Goal: Information Seeking & Learning: Learn about a topic

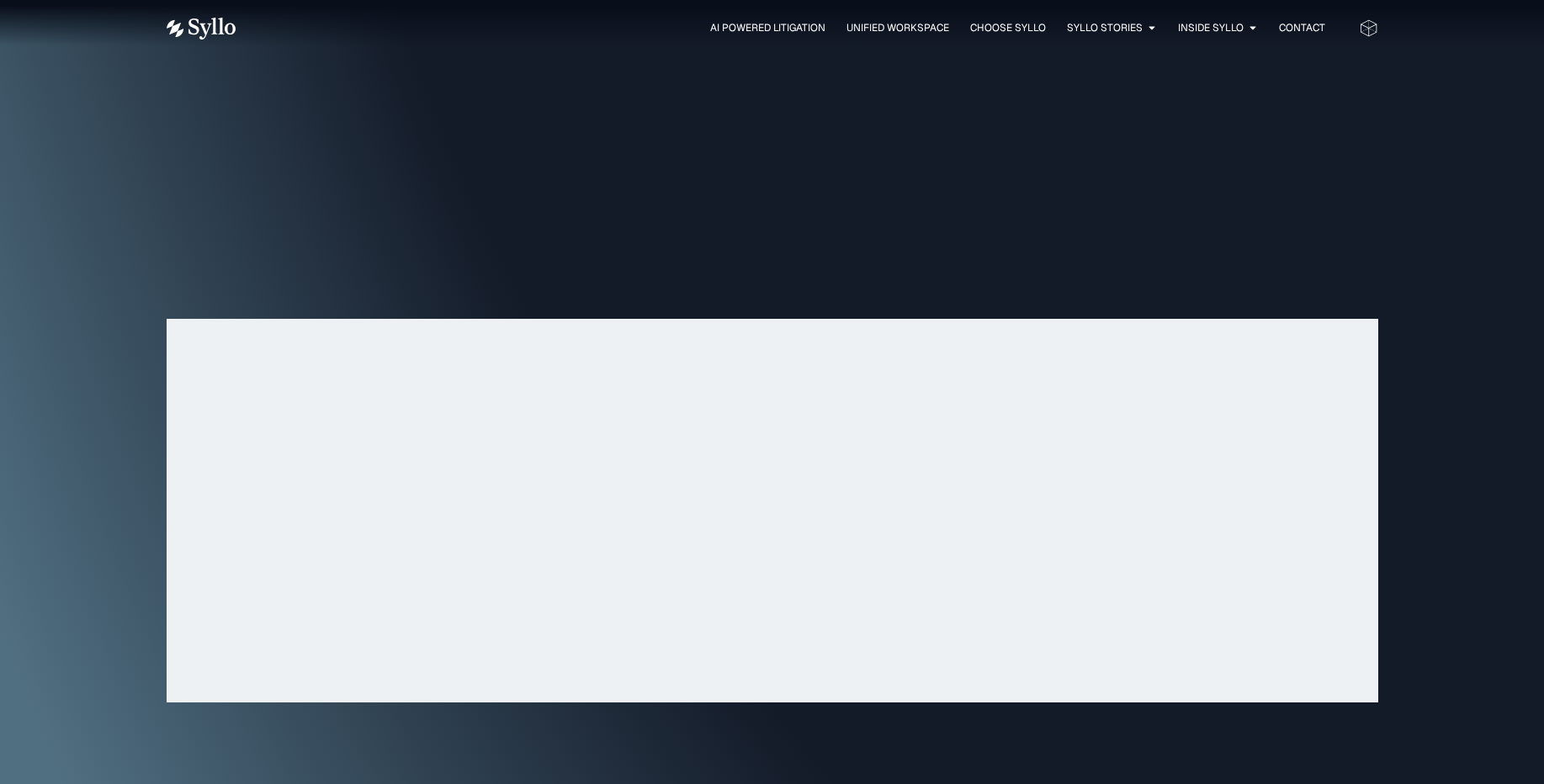
scroll to position [5361, 0]
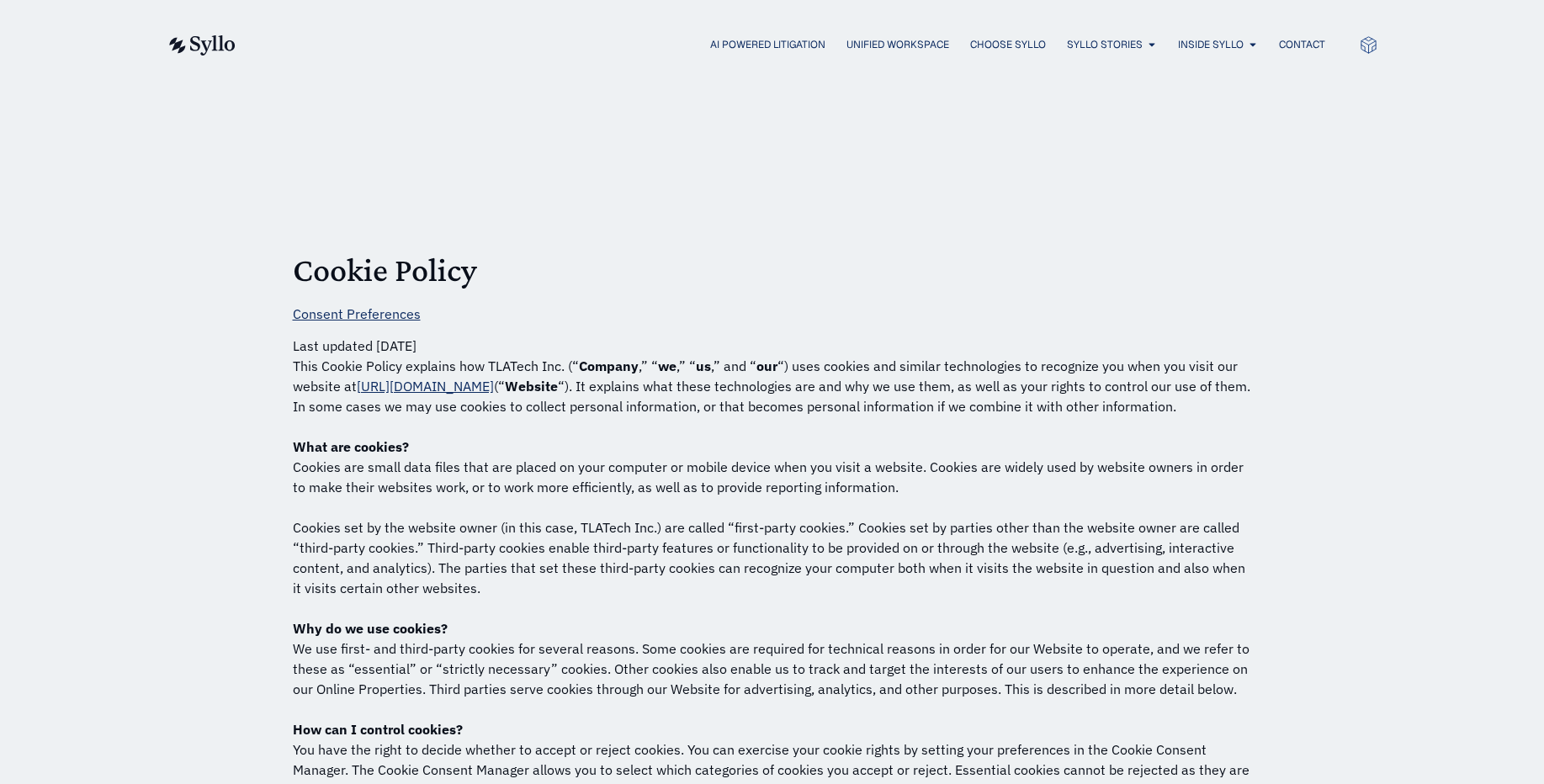
click at [201, 44] on img at bounding box center [201, 45] width 69 height 20
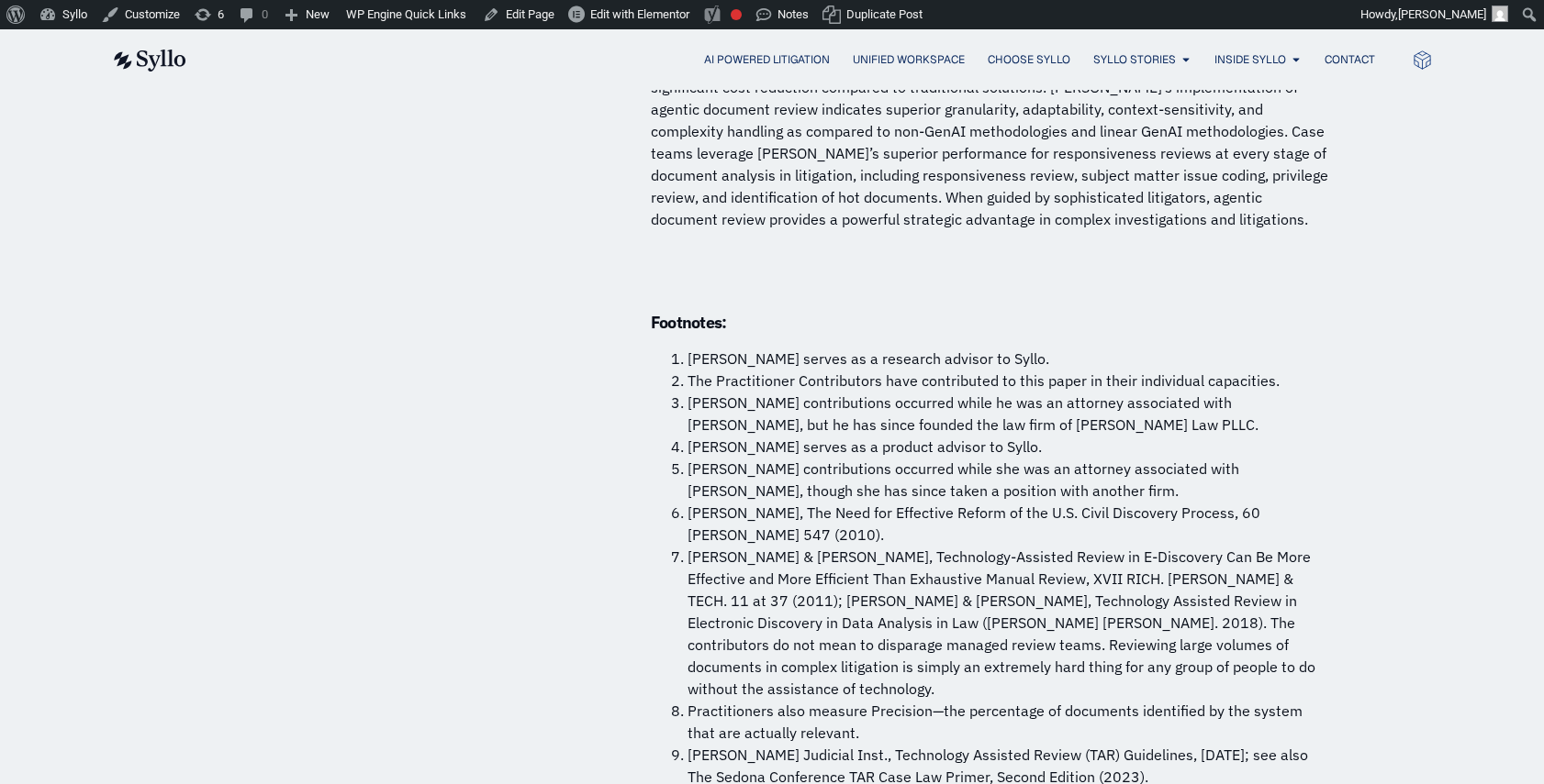
scroll to position [14031, 0]
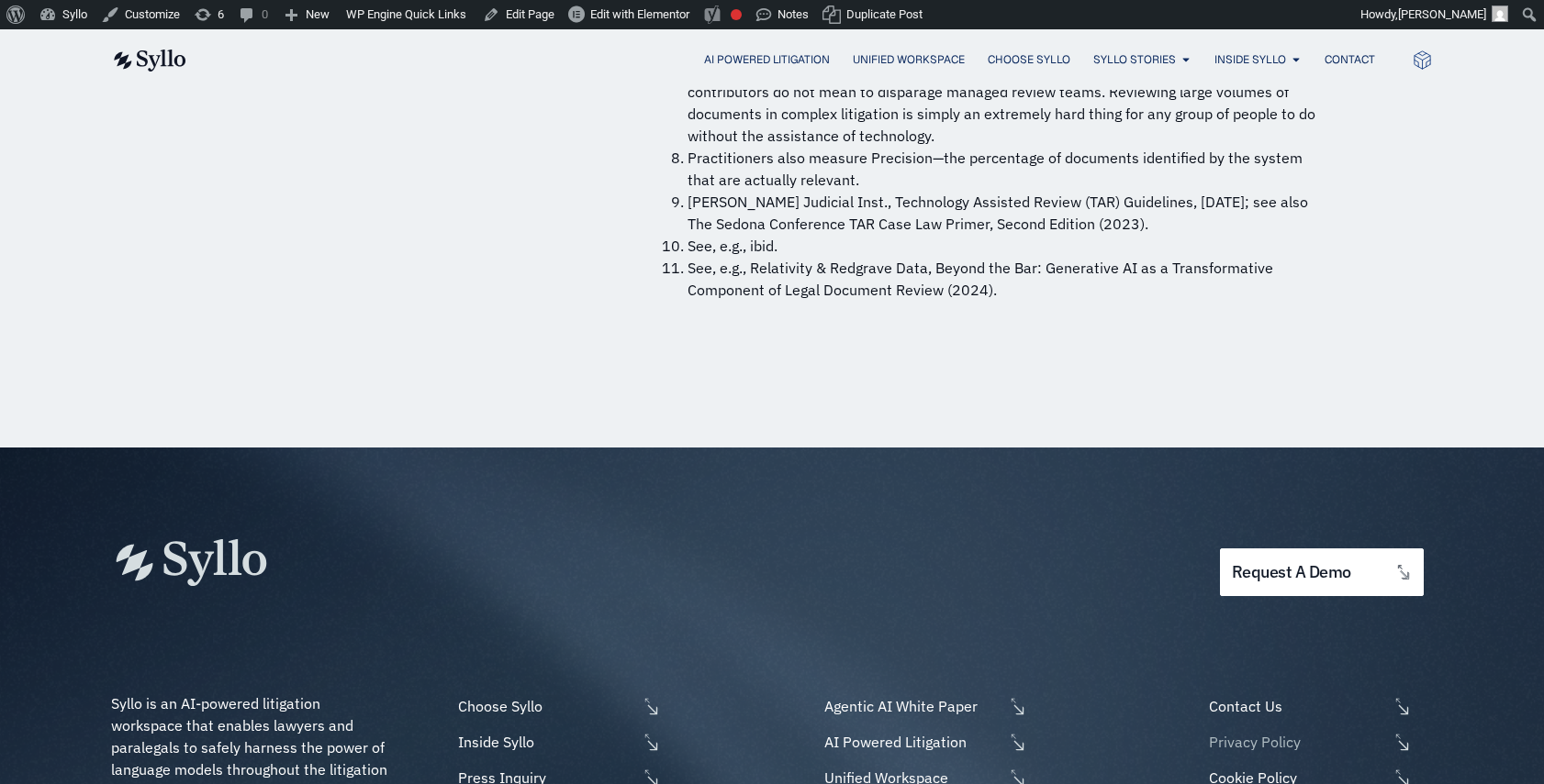
click at [1246, 731] on span "Privacy Policy" at bounding box center [1295, 742] width 183 height 22
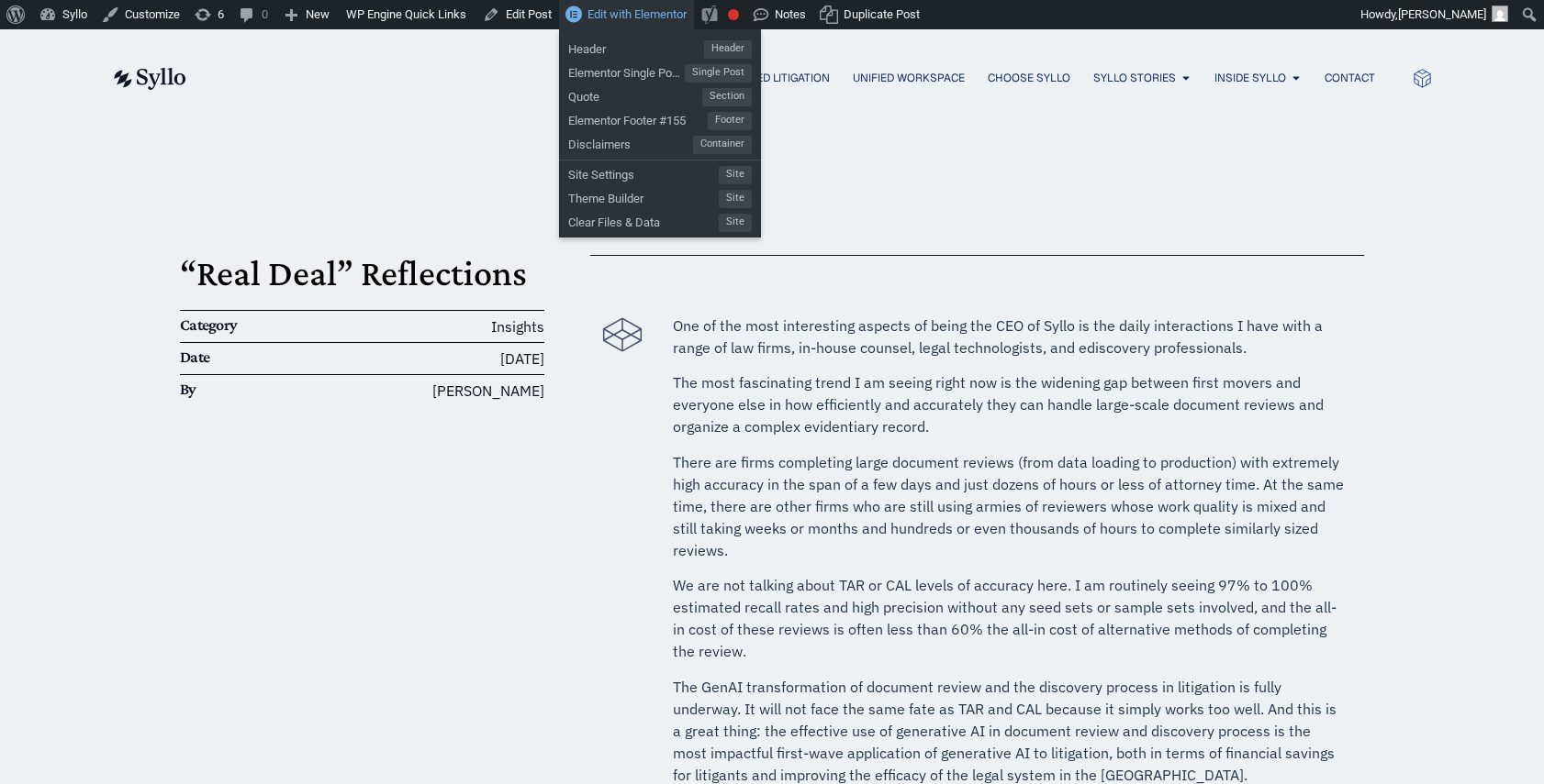
click at [651, 12] on span "Edit with Elementor" at bounding box center [637, 14] width 100 height 14
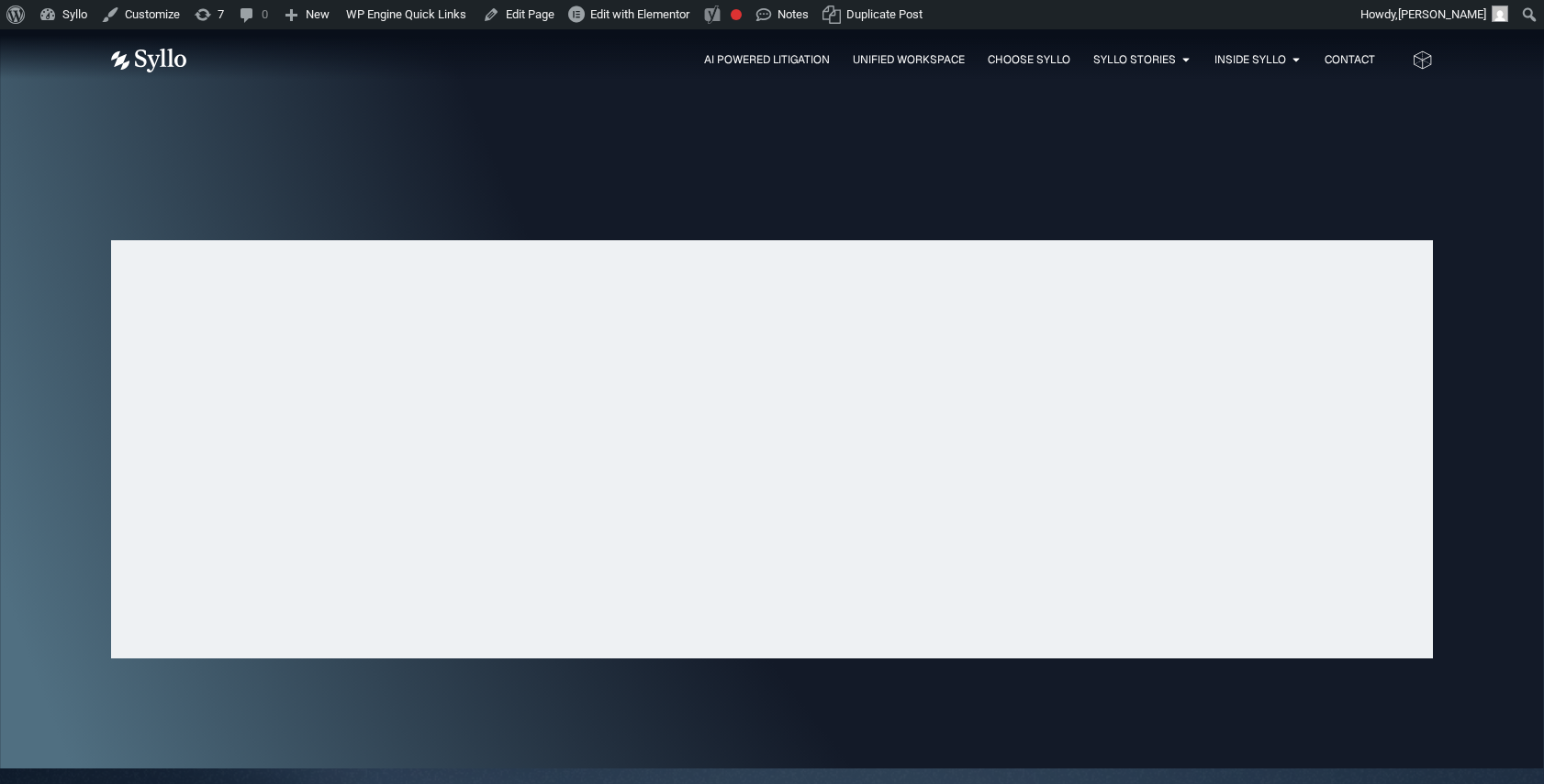
scroll to position [5934, 0]
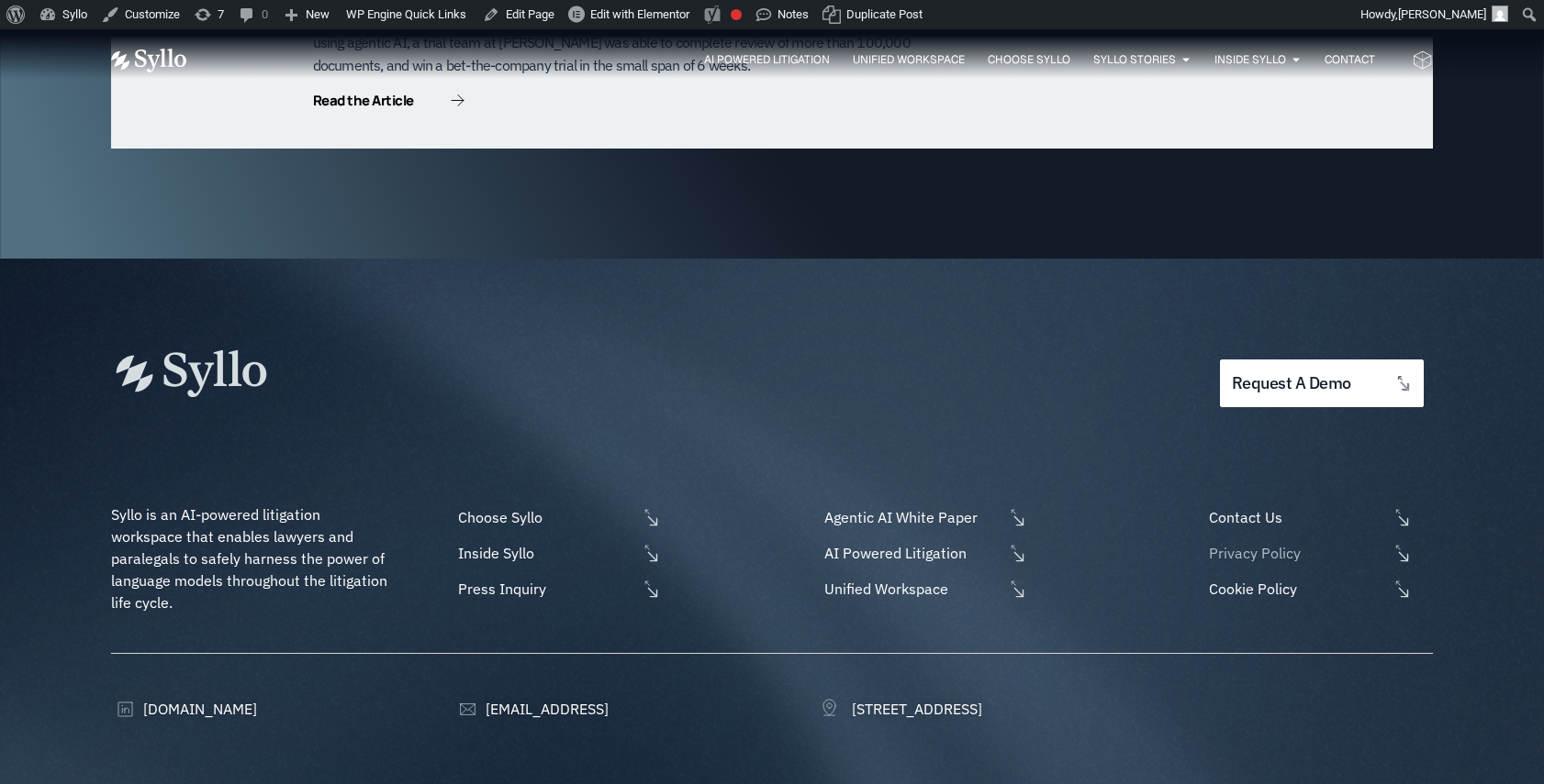
click at [1275, 543] on span "Privacy Policy" at bounding box center [1295, 553] width 183 height 22
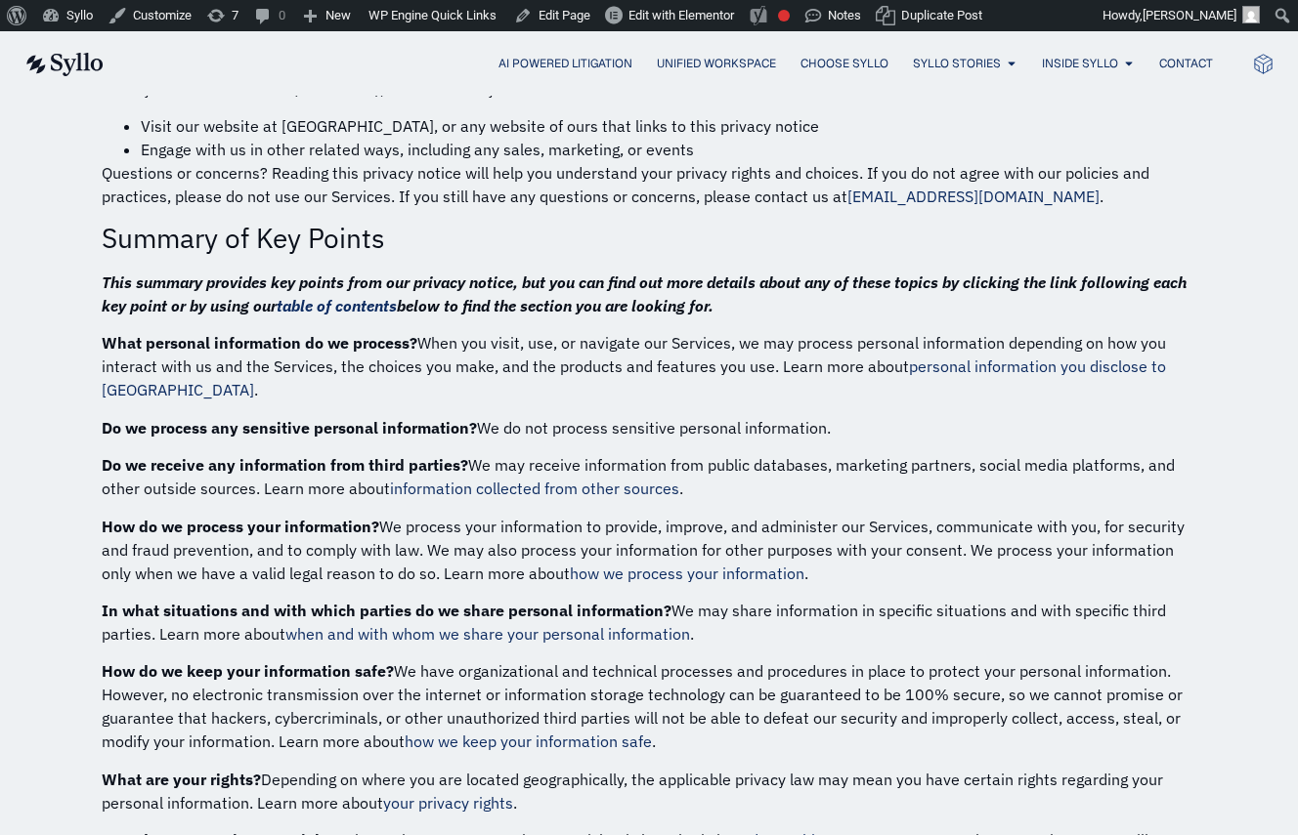
scroll to position [396, 0]
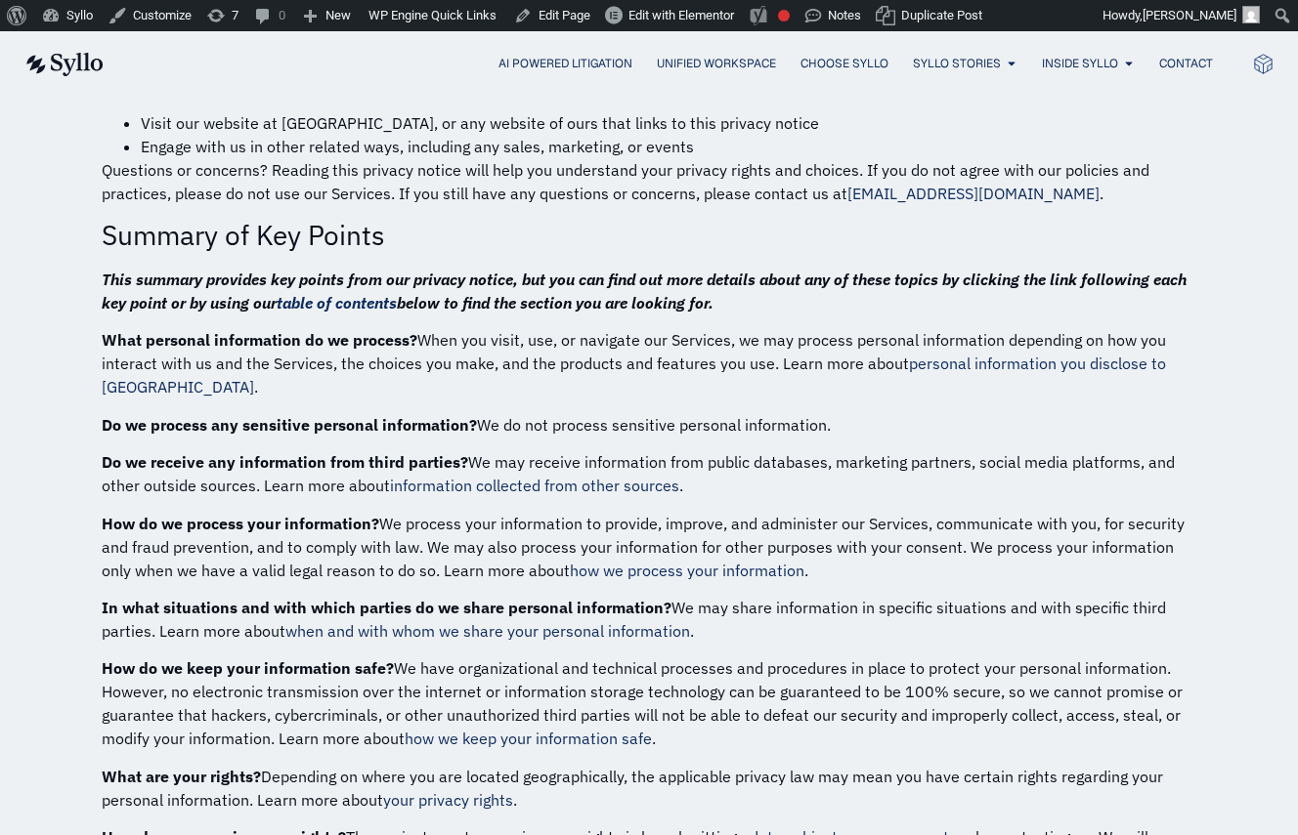
click at [576, 413] on p "Do we process any sensitive personal information? We do not process sensitive p…" at bounding box center [649, 424] width 1094 height 23
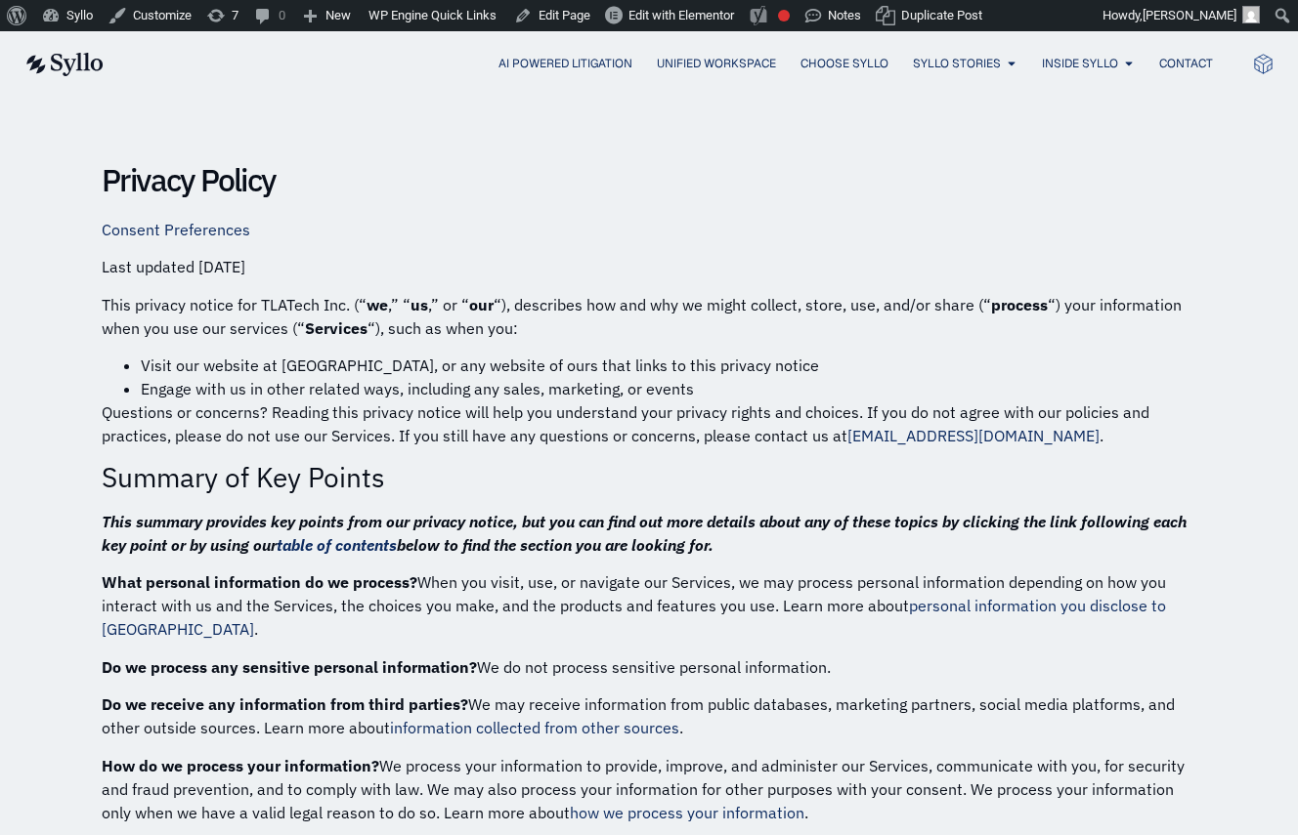
scroll to position [0, 0]
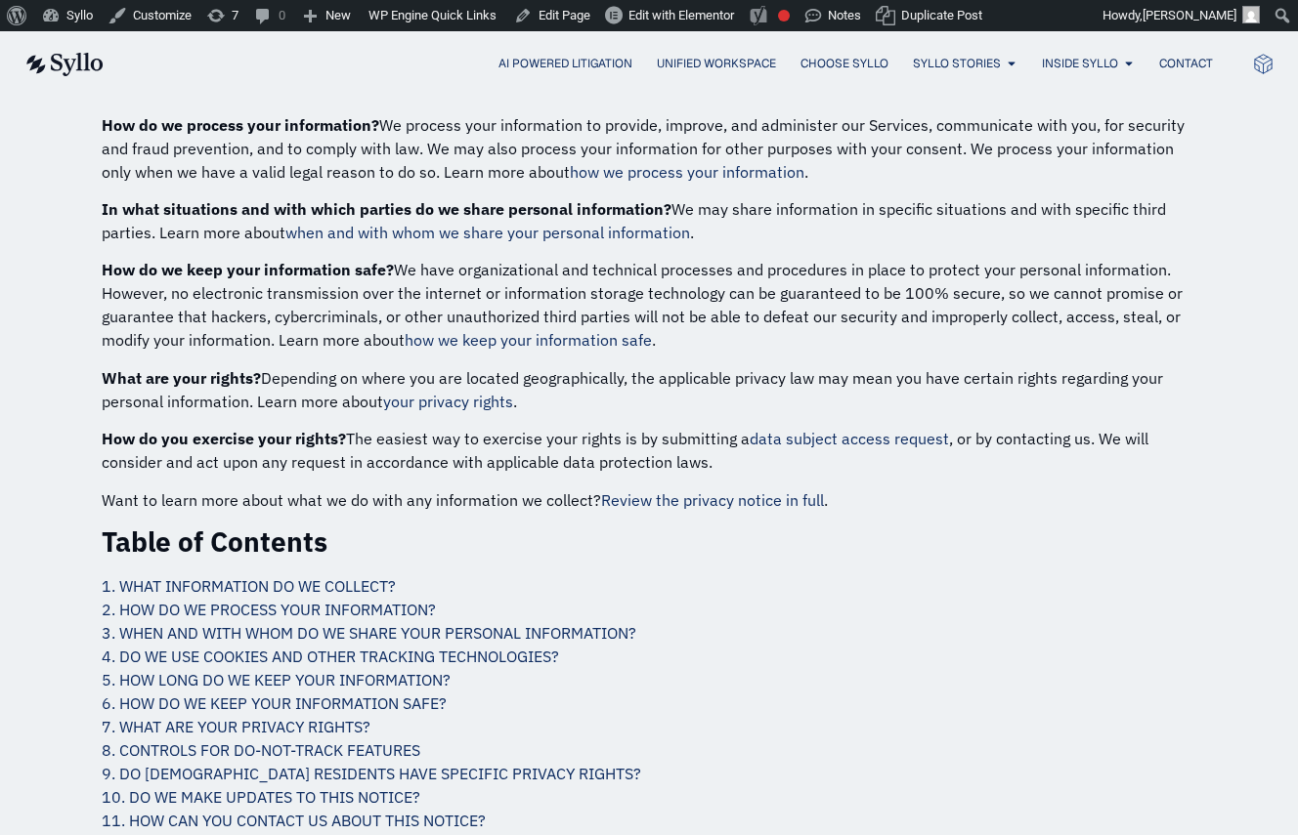
scroll to position [811, 0]
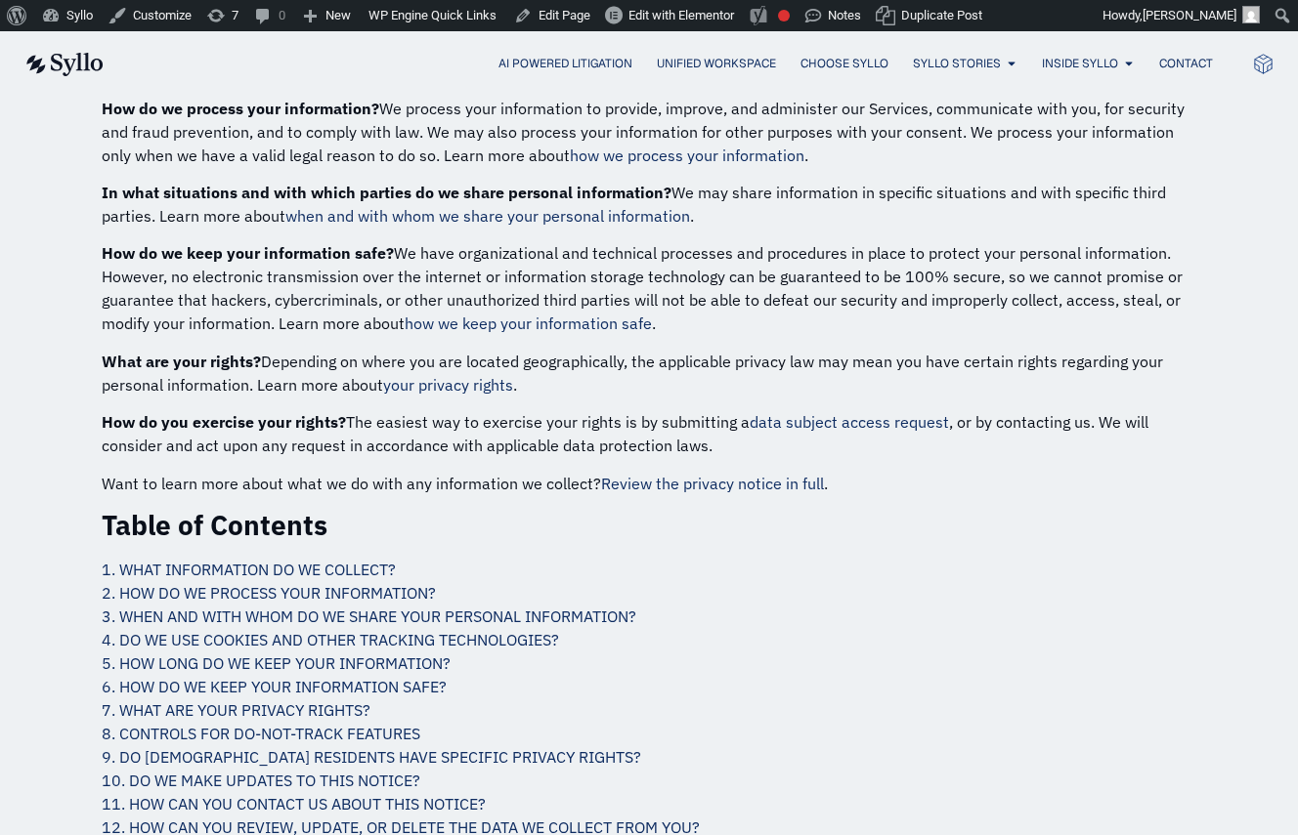
click at [533, 607] on link "3. WHEN AND WITH WHOM DO WE SHARE YOUR PERSONAL INFORMATION?" at bounding box center [369, 617] width 535 height 20
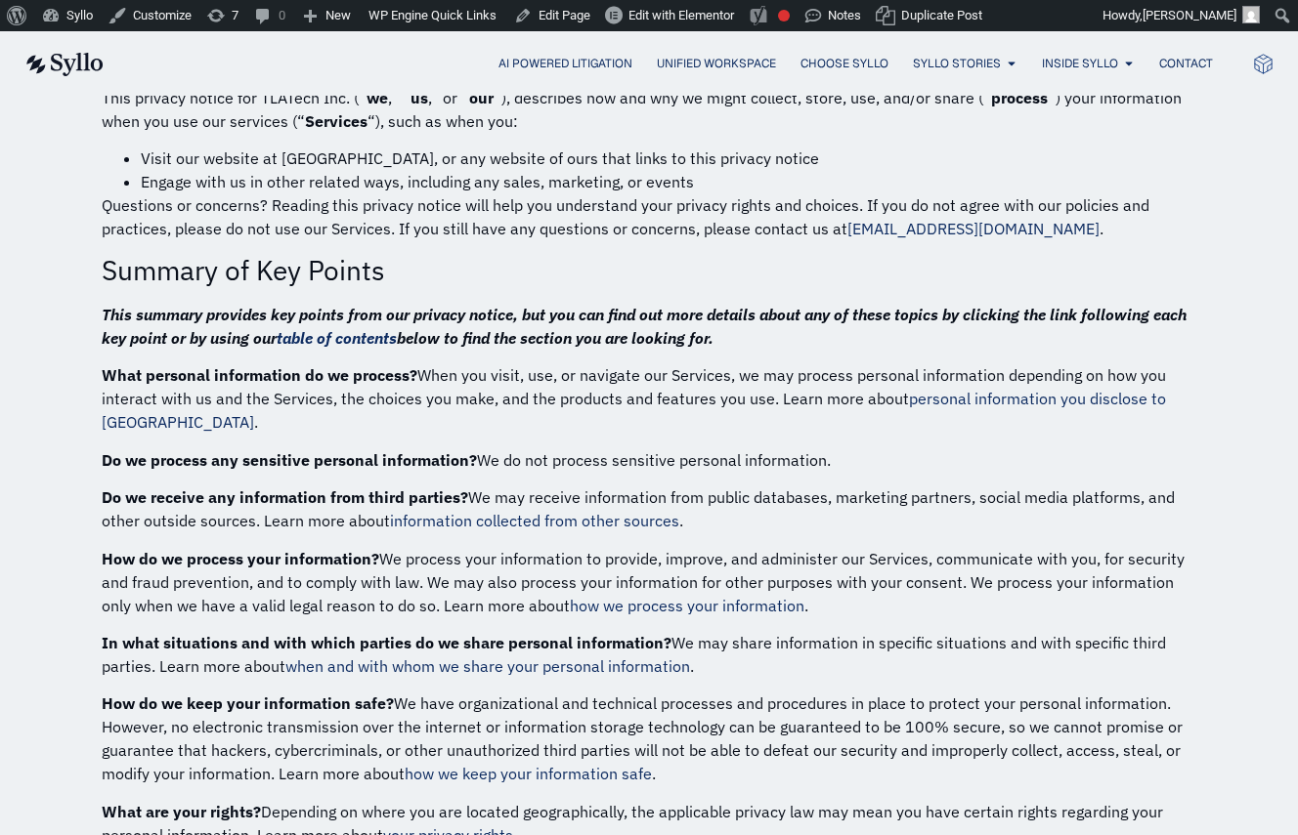
scroll to position [388, 0]
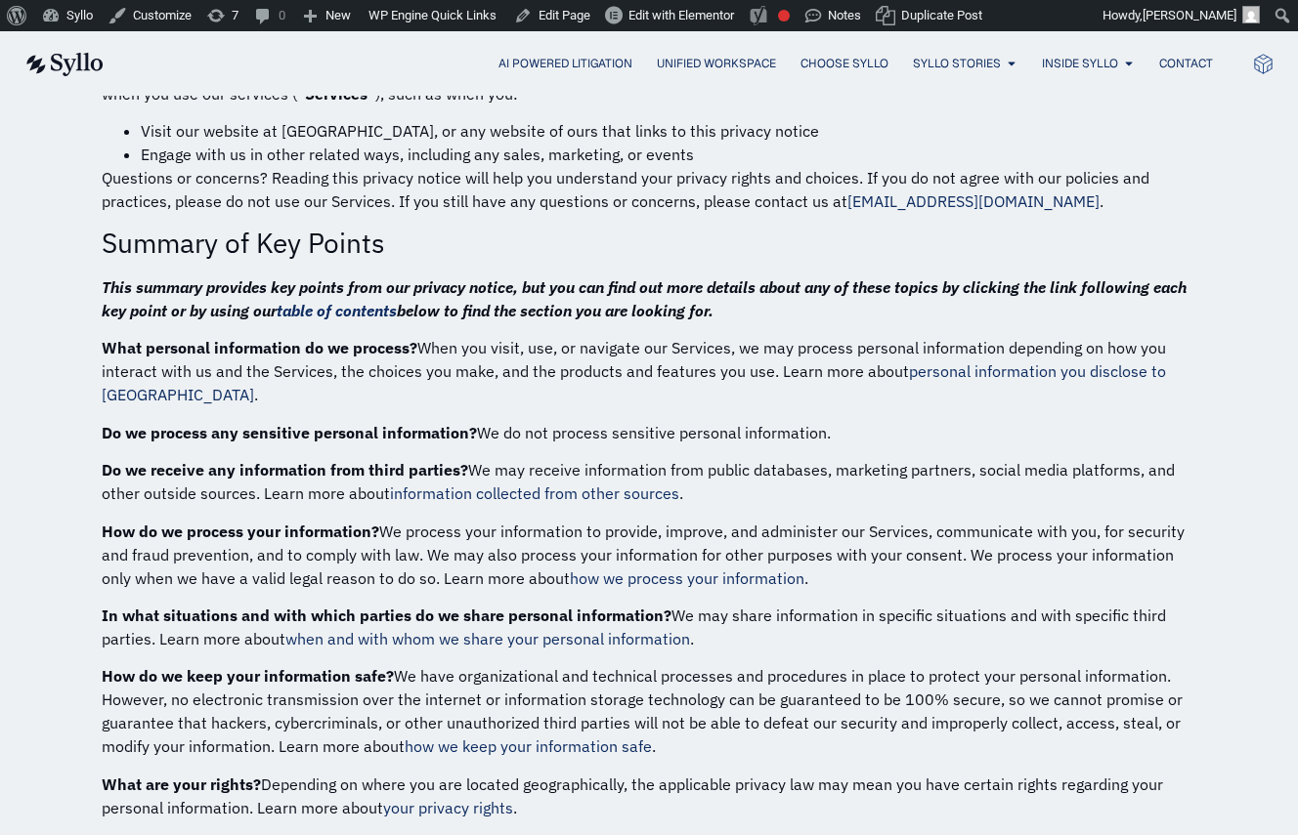
click at [1103, 372] on link "personal information you disclose to us" at bounding box center [634, 383] width 1064 height 43
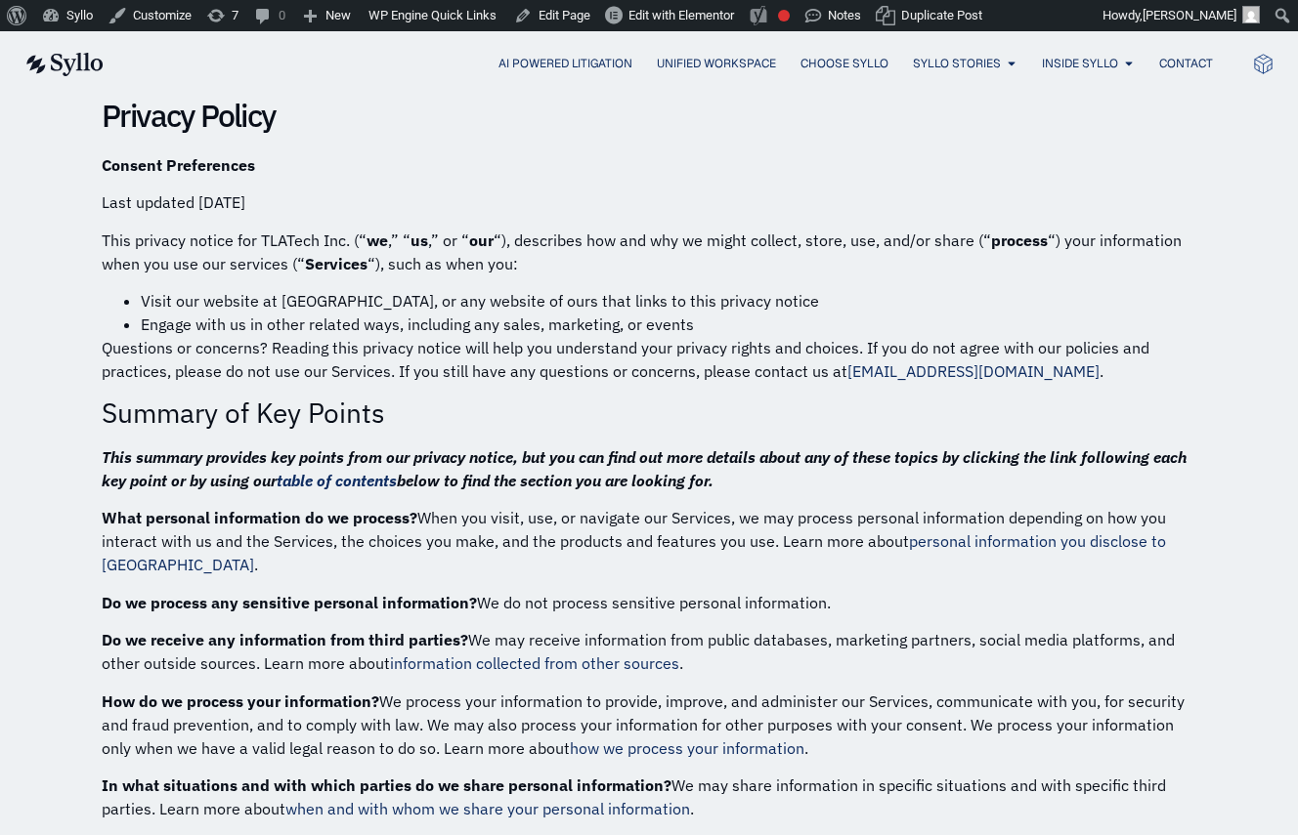
scroll to position [219, 0]
click at [932, 538] on link "personal information you disclose to us" at bounding box center [634, 552] width 1064 height 43
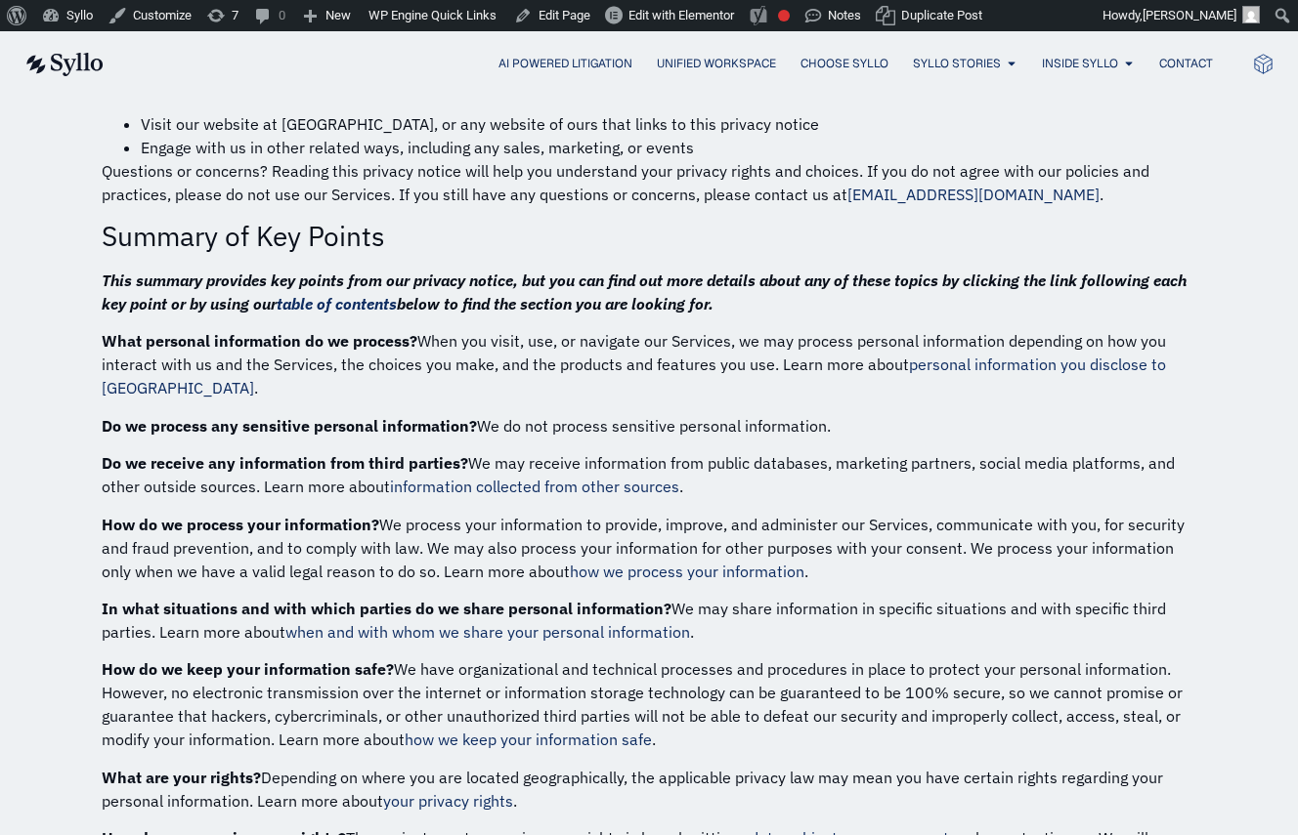
scroll to position [396, 0]
click at [615, 621] on link "when and with whom we share your personal information" at bounding box center [487, 631] width 405 height 20
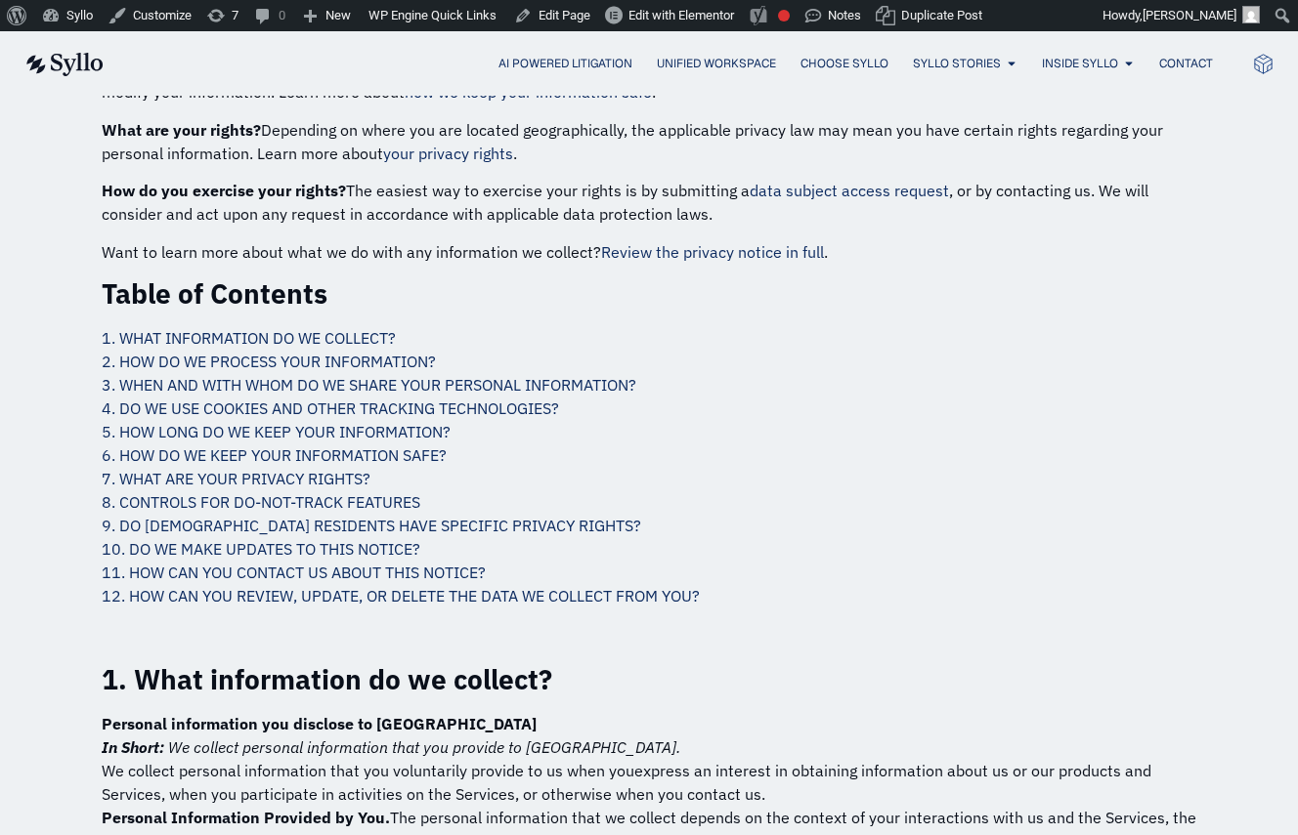
scroll to position [1047, 0]
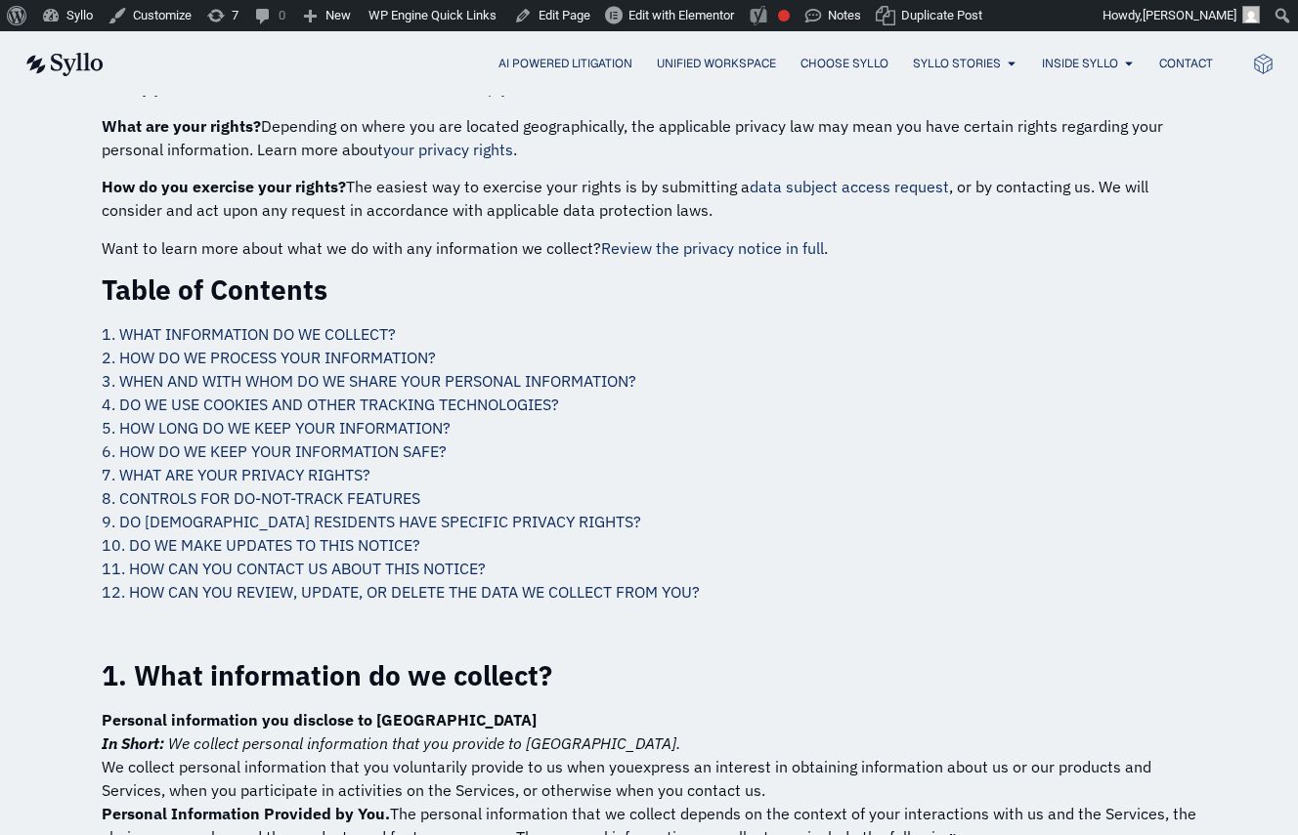
click at [313, 582] on link "12. HOW CAN YOU REVIEW, UPDATE, OR DELETE THE DATA WE COLLECT FROM YOU?" at bounding box center [401, 592] width 598 height 20
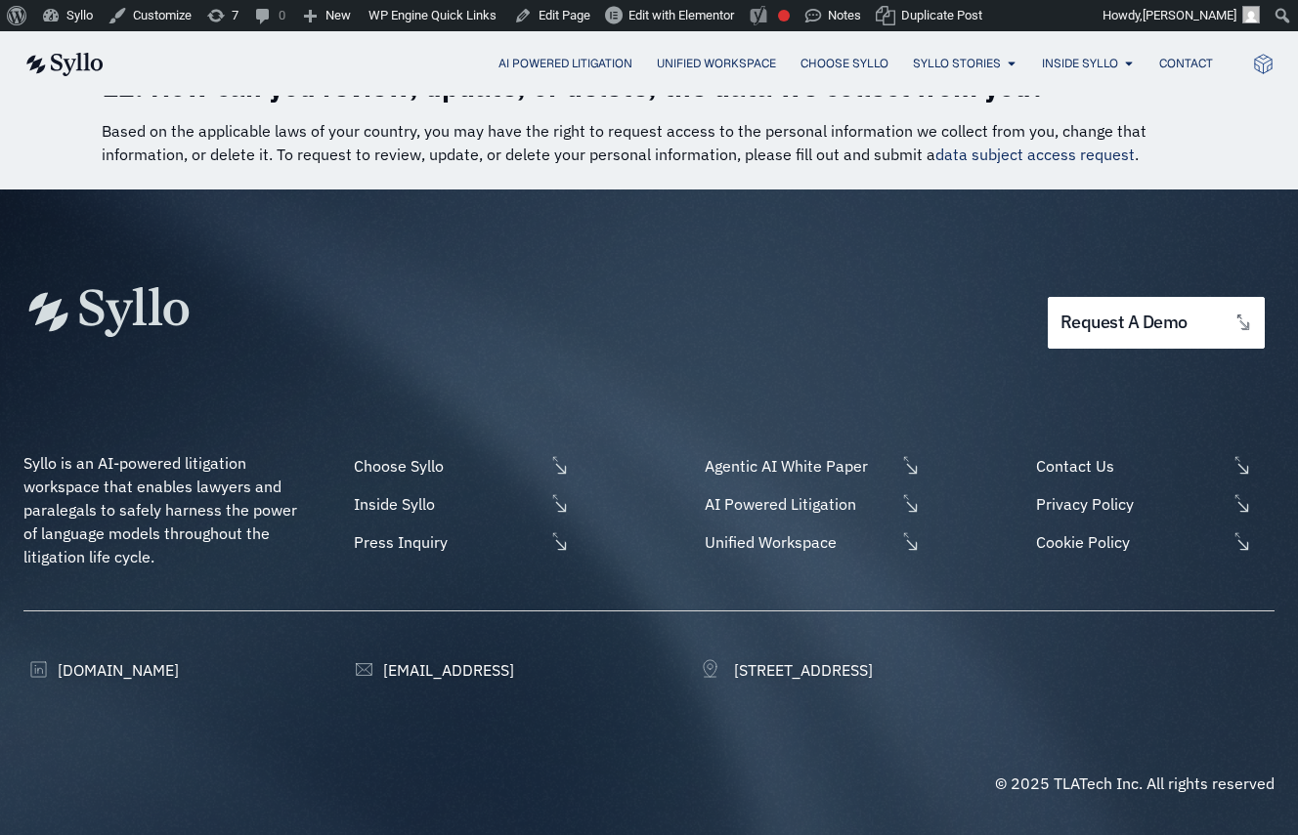
scroll to position [10548, 0]
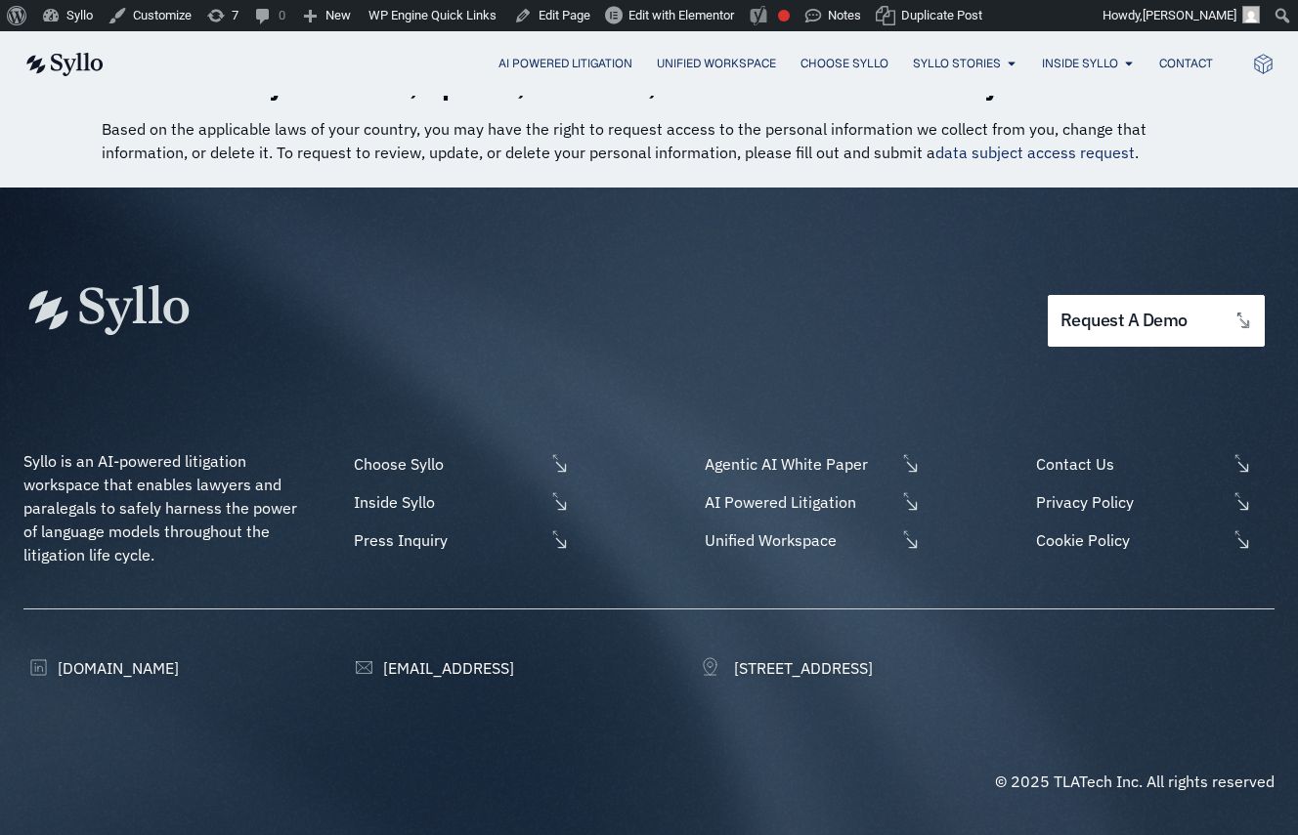
click at [609, 765] on div "request a demo Syllo is an AI-powered litigation workspace that enables lawyers…" at bounding box center [648, 512] width 1251 height 648
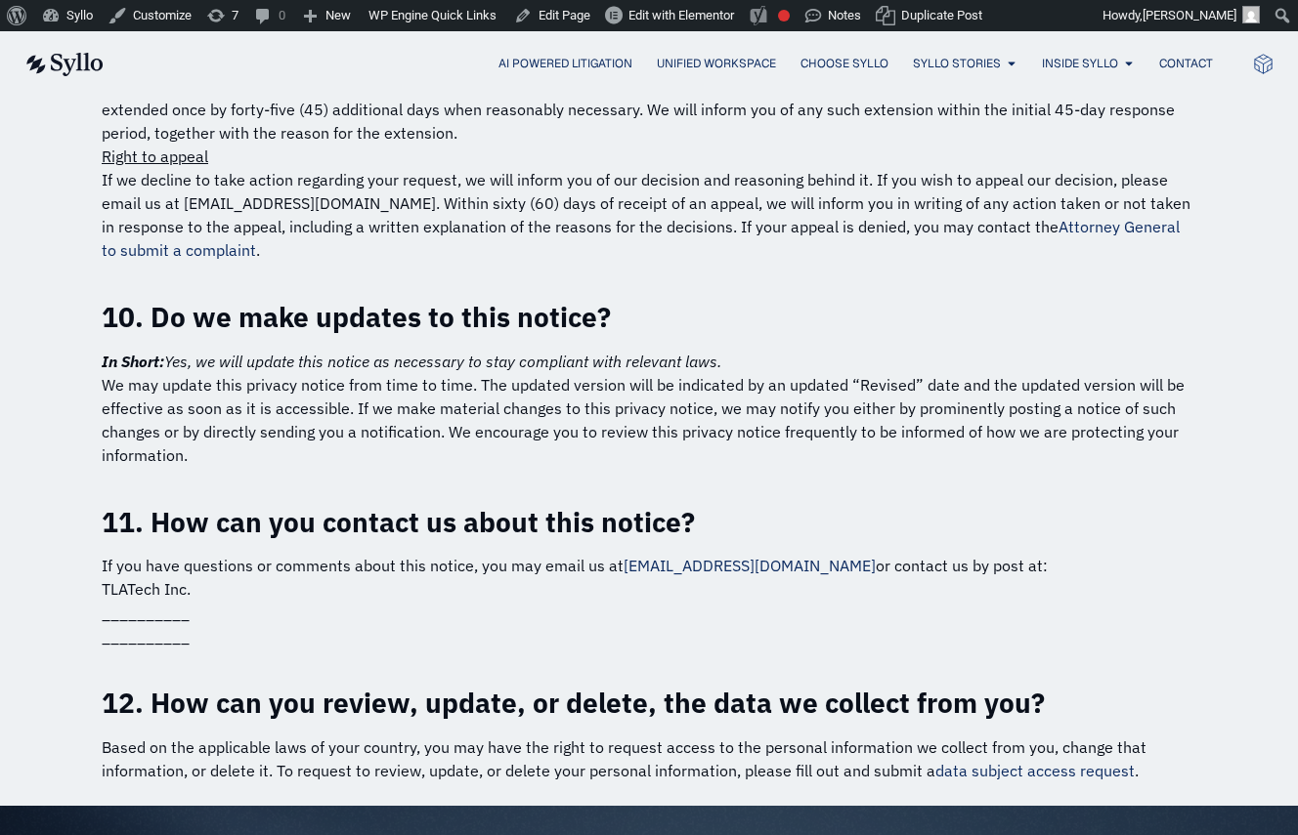
scroll to position [9699, 0]
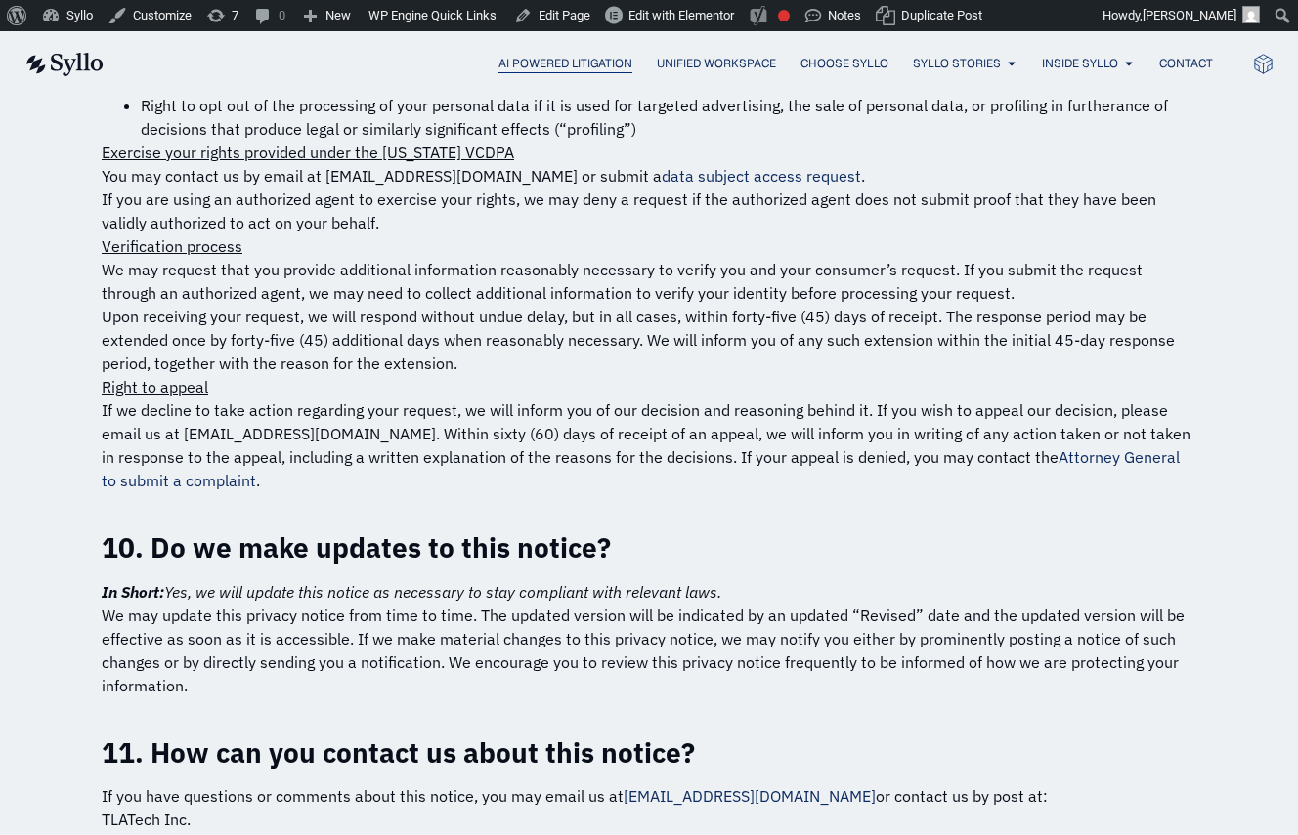
click at [571, 66] on span "AI Powered Litigation" at bounding box center [565, 64] width 134 height 18
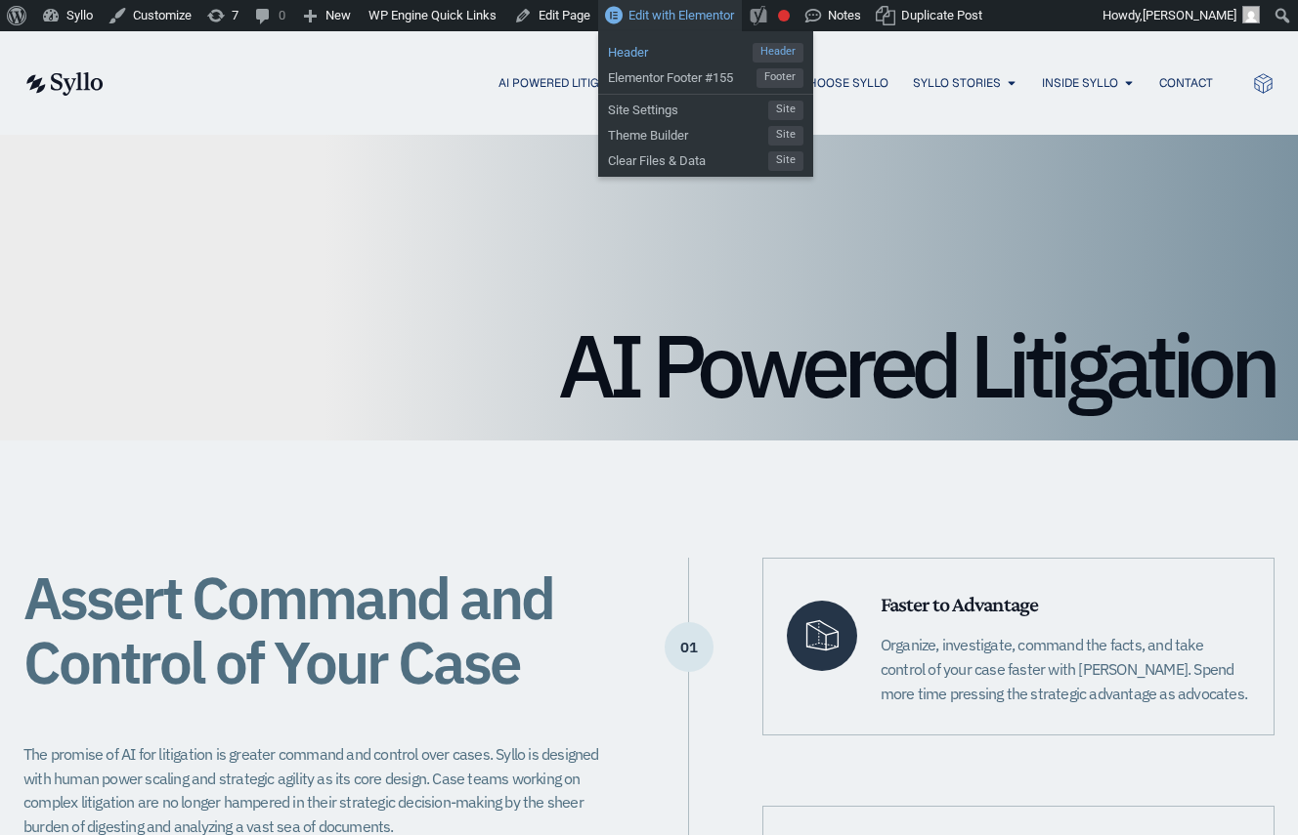
click at [637, 55] on span "Header" at bounding box center [680, 49] width 145 height 25
